Goal: Find specific page/section: Find specific page/section

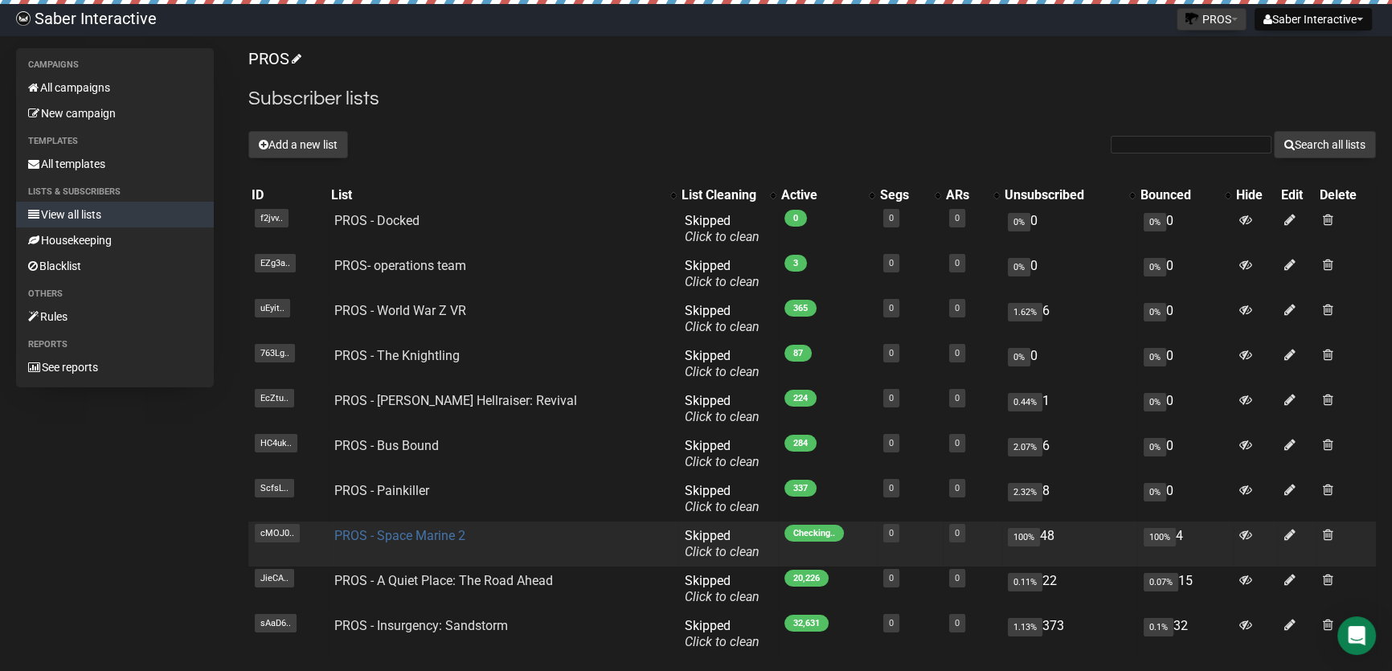
click at [416, 530] on link "PROS - Space Marine 2" at bounding box center [399, 535] width 131 height 15
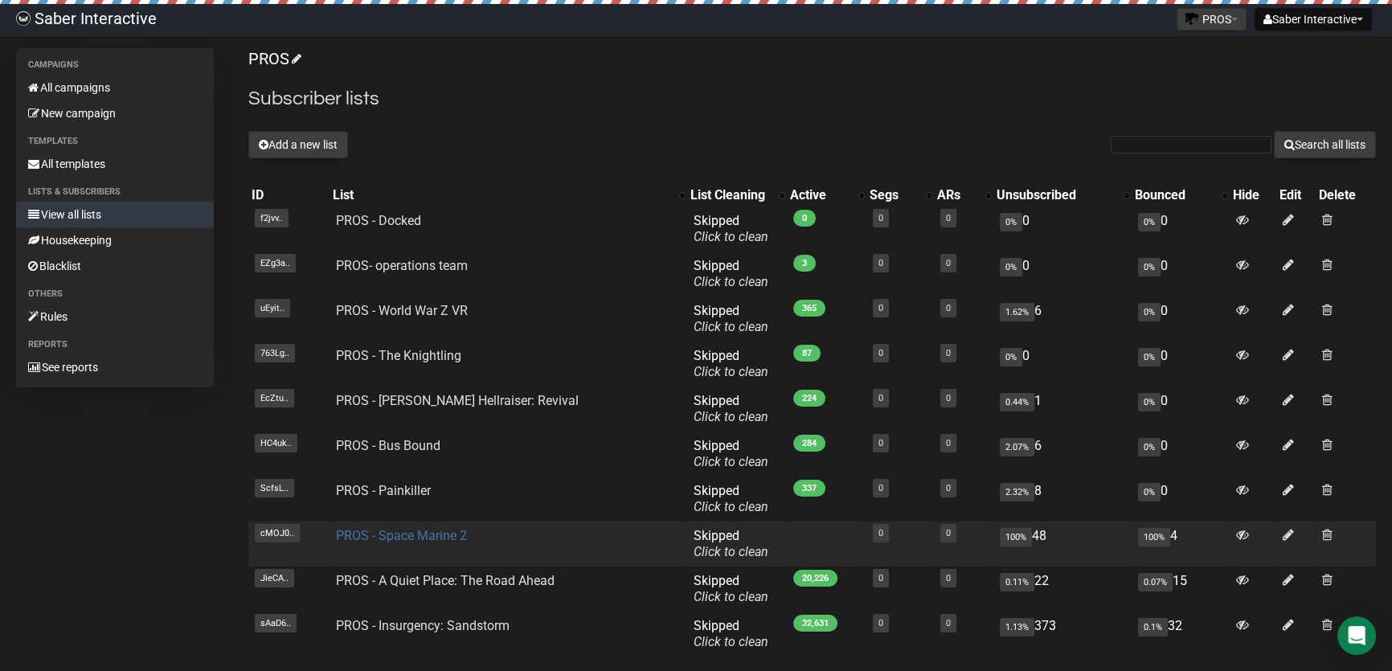
click at [369, 528] on link "PROS - Space Marine 2" at bounding box center [401, 535] width 131 height 15
click at [375, 531] on link "PROS - Space Marine 2" at bounding box center [401, 535] width 131 height 15
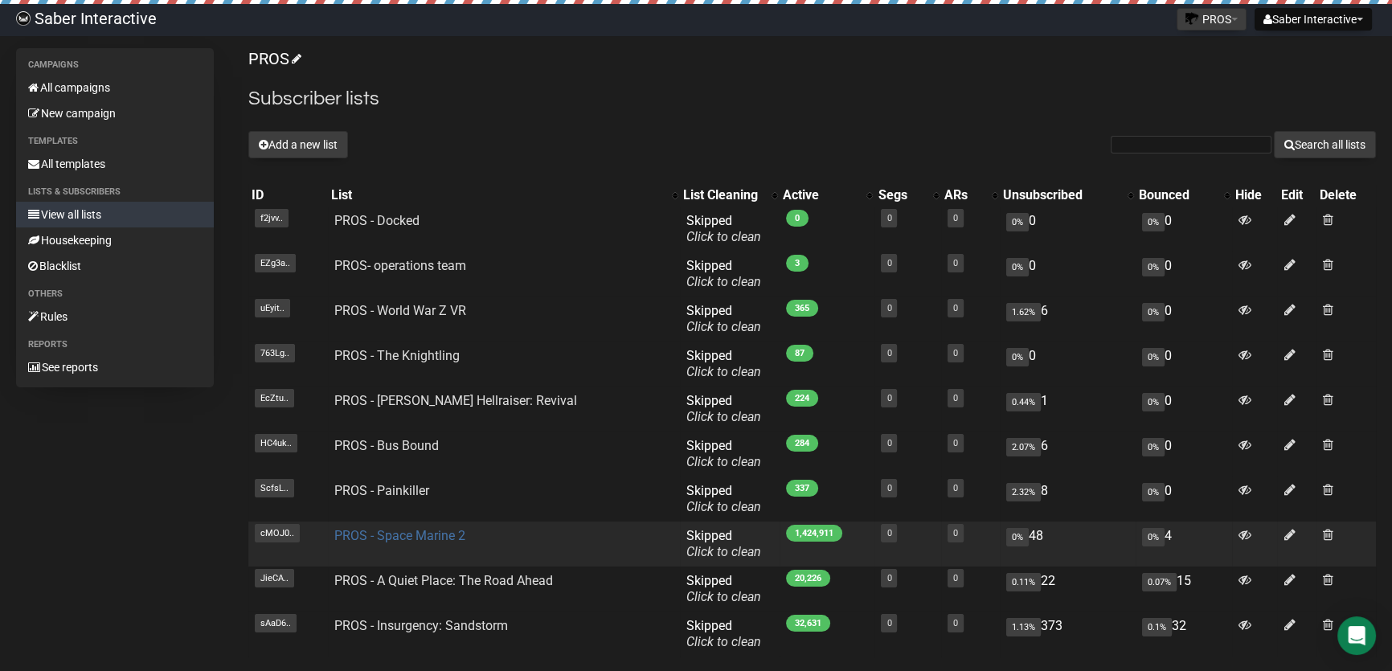
click at [387, 535] on link "PROS - Space Marine 2" at bounding box center [399, 535] width 131 height 15
click at [393, 535] on link "PROS - Space Marine 2" at bounding box center [399, 535] width 131 height 15
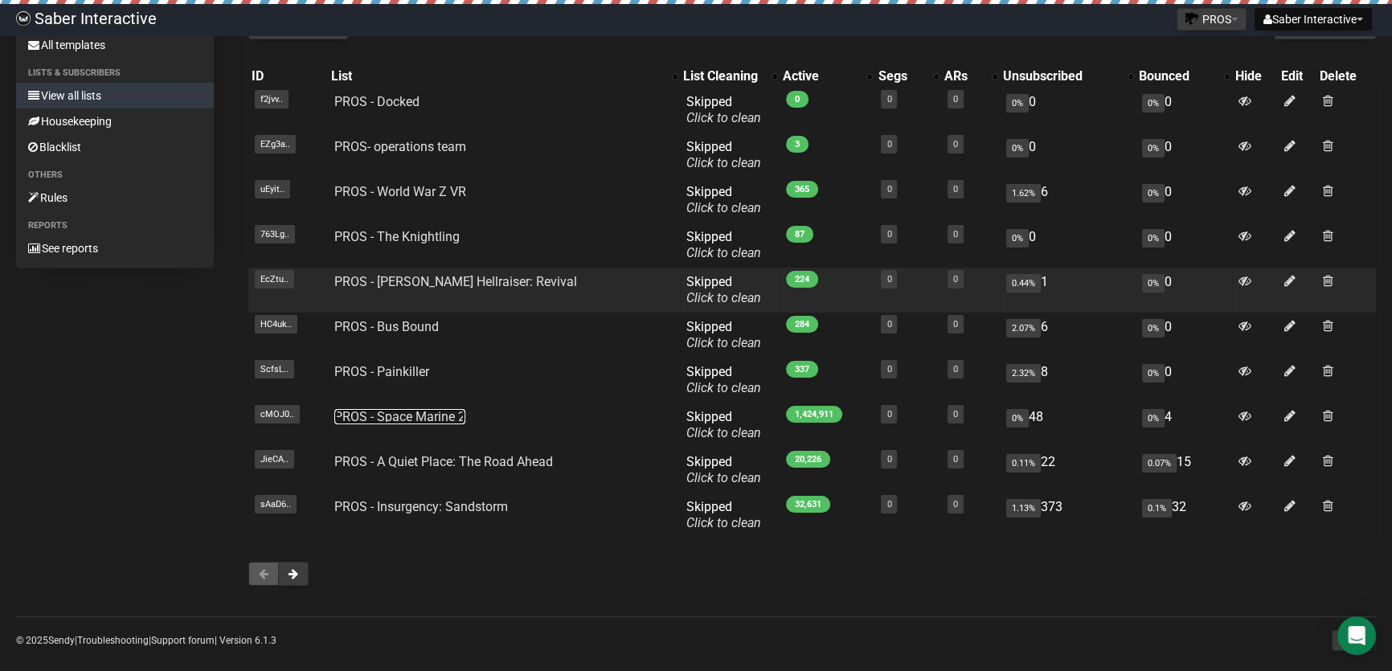
scroll to position [136, 0]
